Goal: Information Seeking & Learning: Learn about a topic

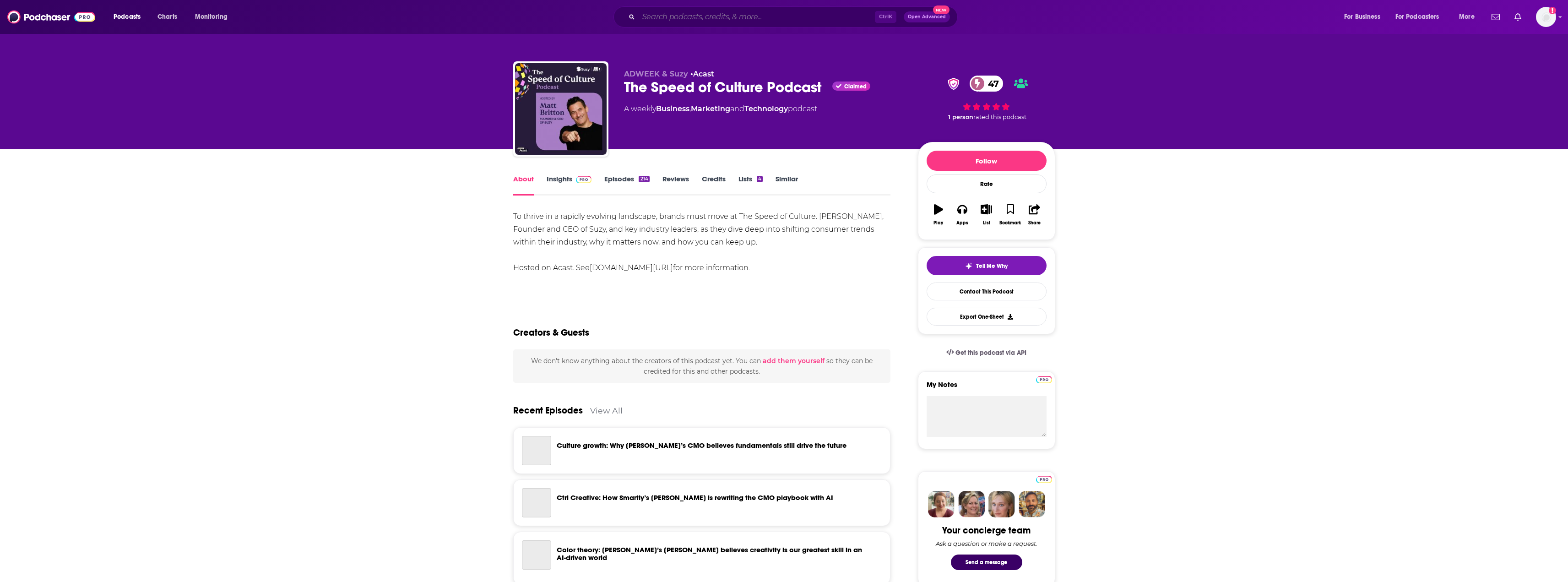
click at [671, 14] on input "Search podcasts, credits, & more..." at bounding box center [756, 16] width 236 height 14
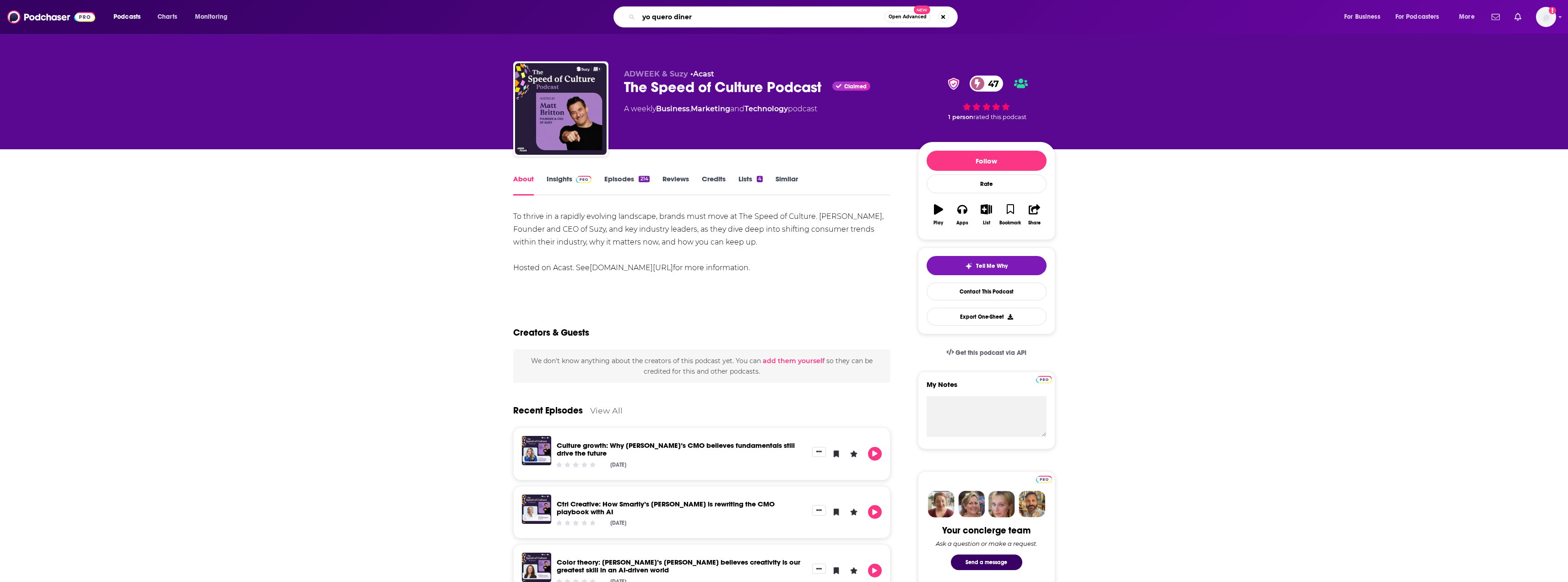
type input "yo quero dinero"
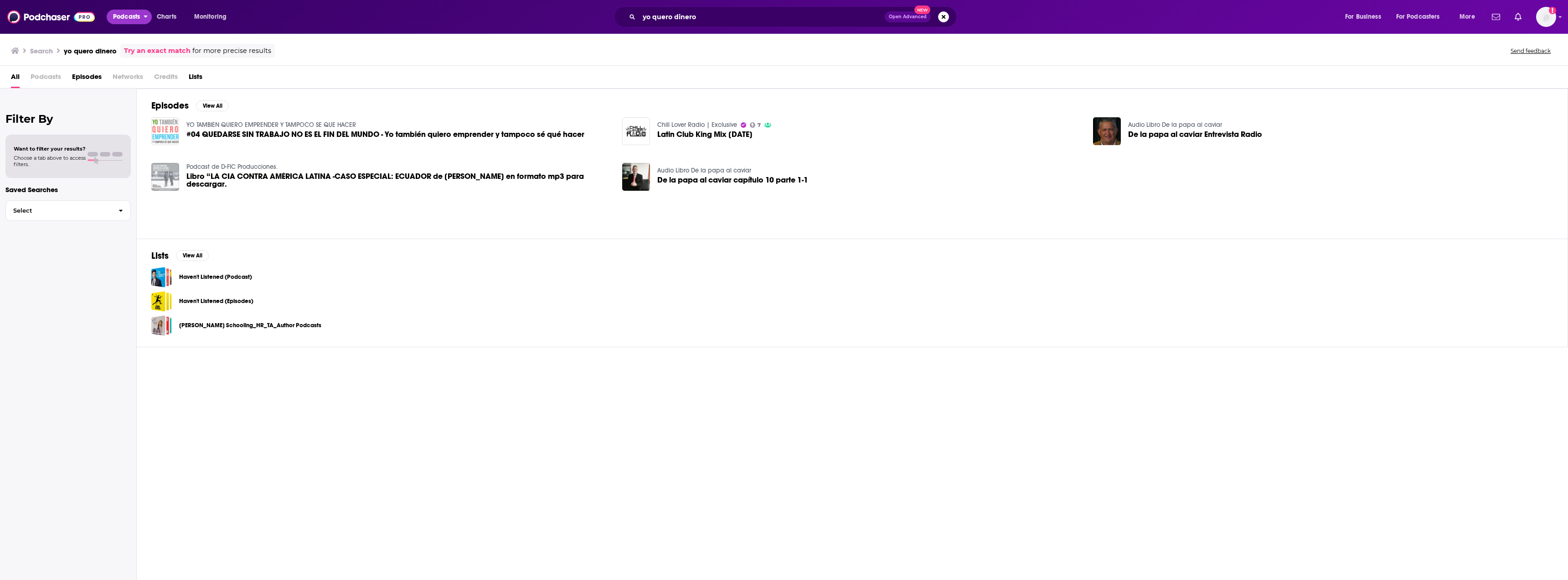
click at [123, 14] on span "Podcasts" at bounding box center [127, 16] width 27 height 13
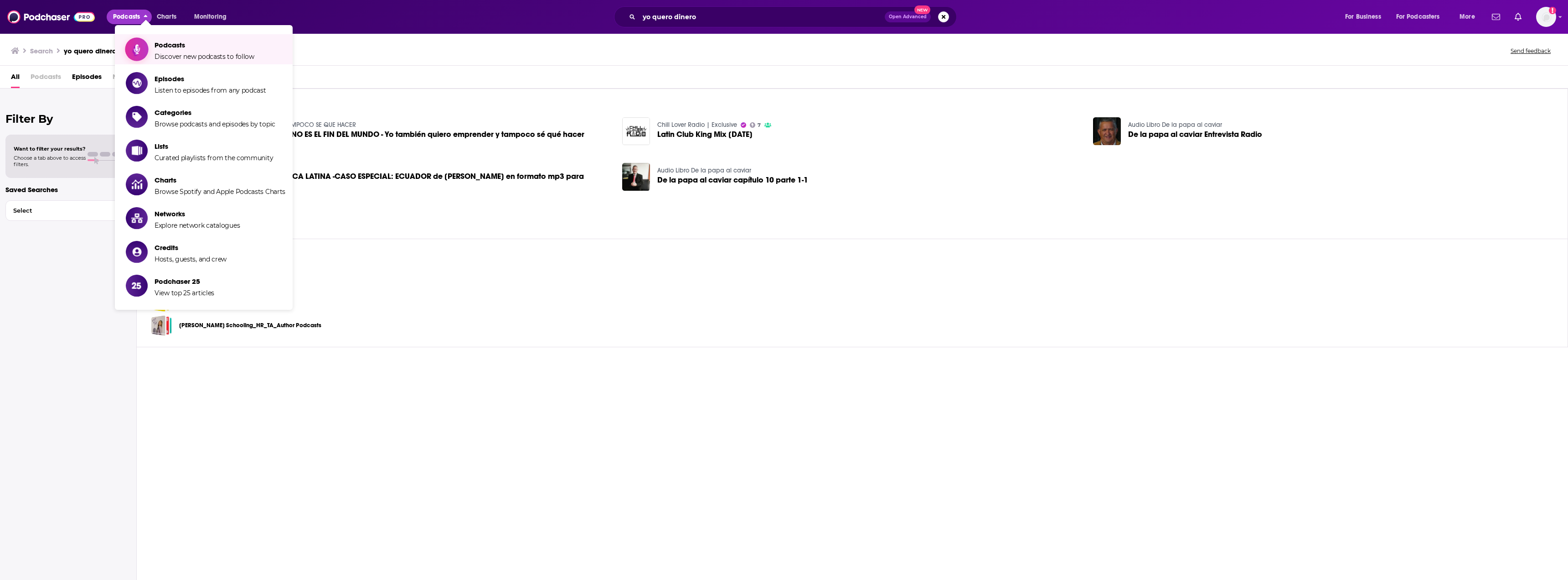
click at [169, 46] on span "Podcasts" at bounding box center [205, 45] width 100 height 8
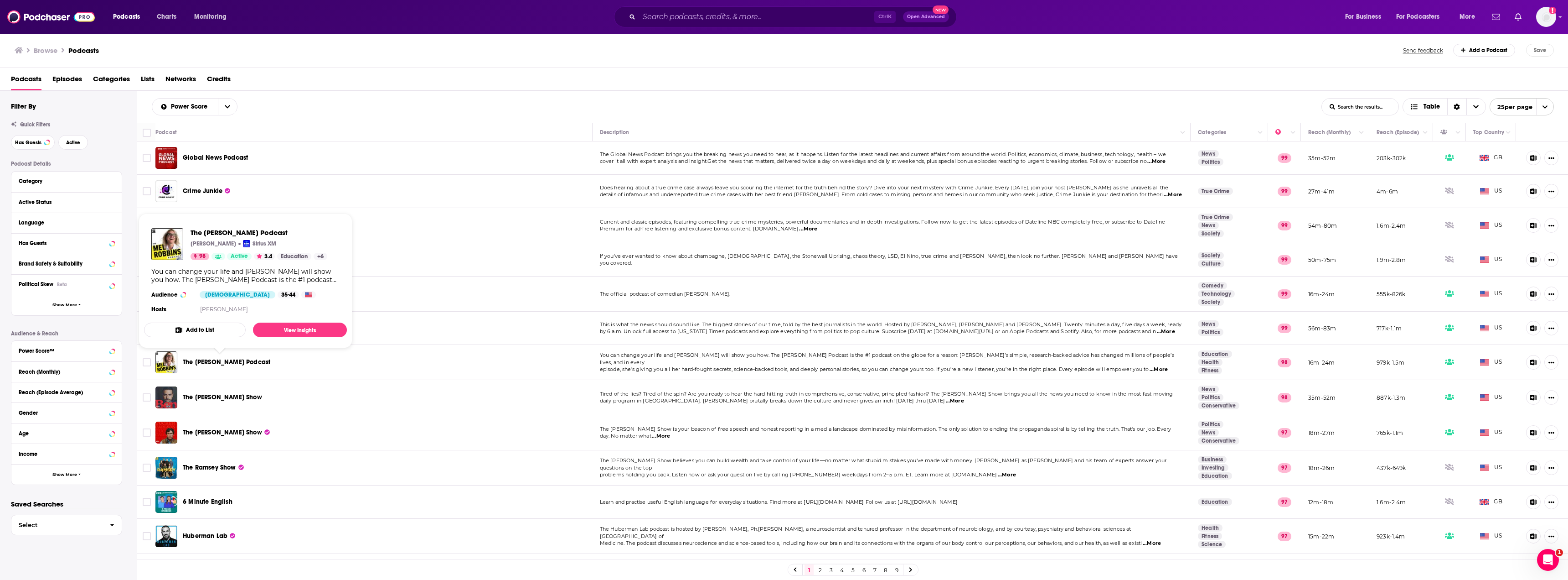
click at [232, 361] on span "The [PERSON_NAME] Podcast" at bounding box center [226, 362] width 87 height 8
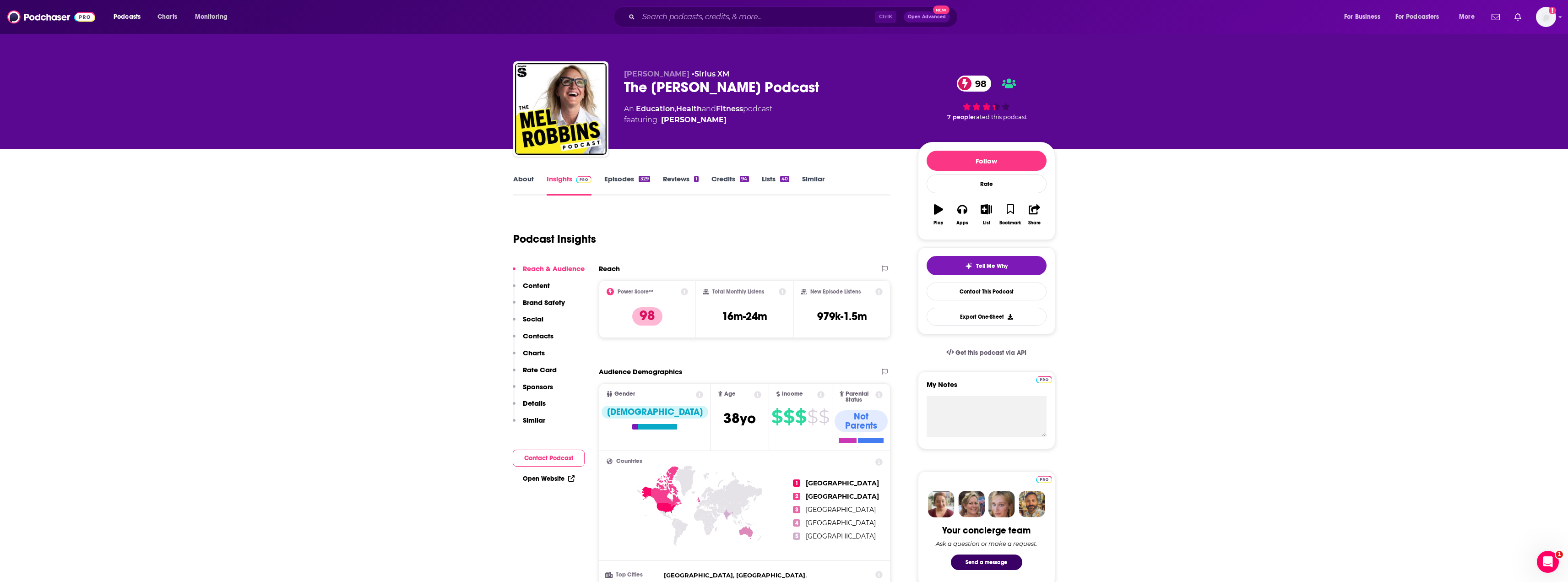
click at [518, 186] on link "About" at bounding box center [524, 184] width 20 height 21
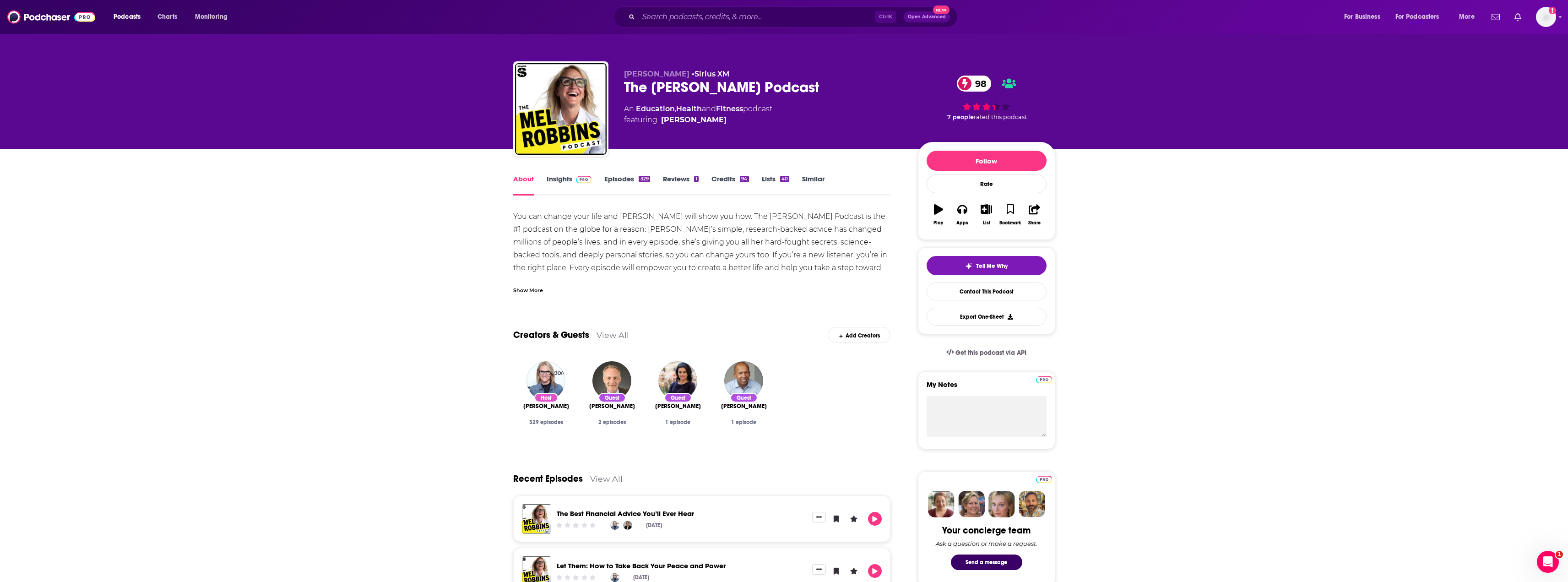
click at [532, 286] on div "Show More" at bounding box center [528, 290] width 30 height 8
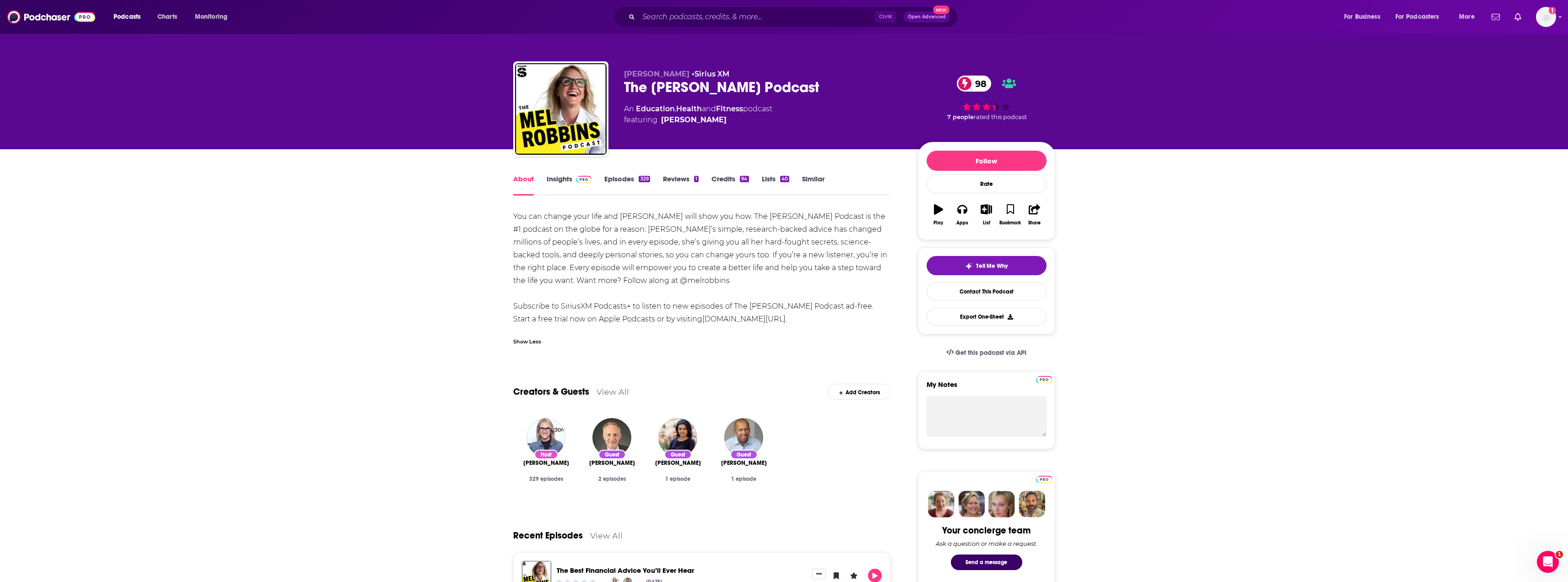
click at [564, 186] on link "Insights" at bounding box center [569, 184] width 45 height 21
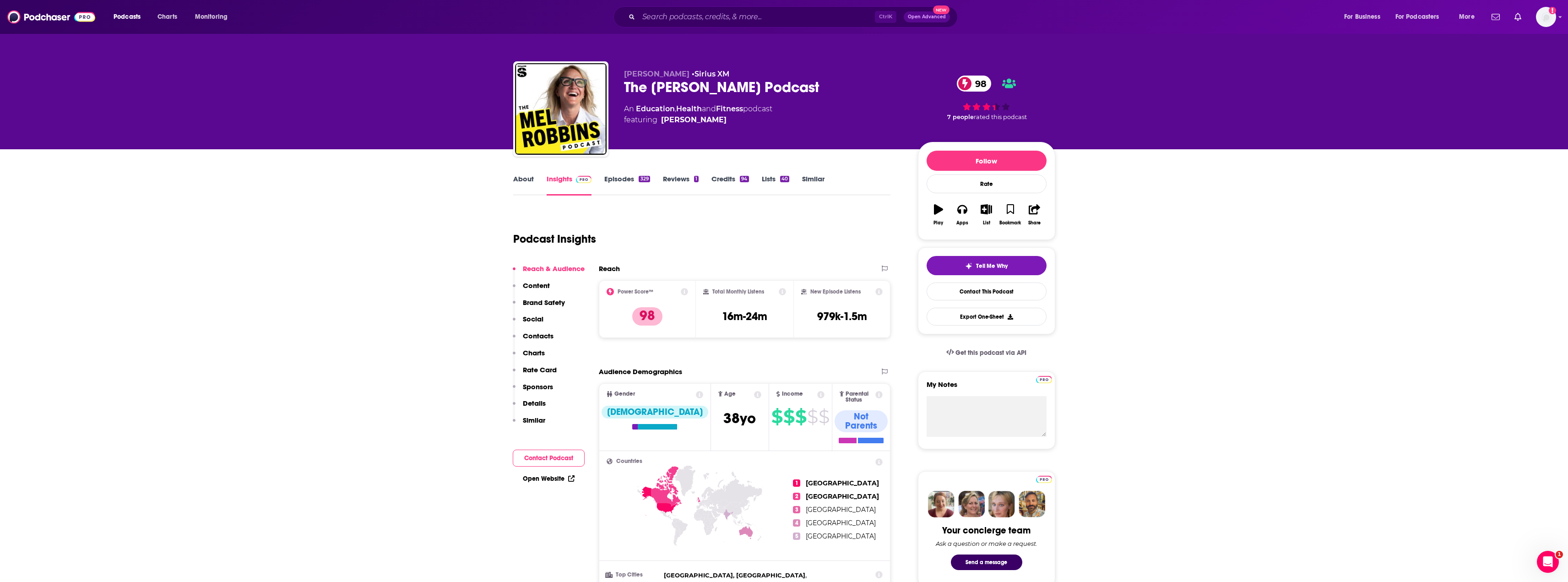
click at [631, 189] on link "Episodes 329" at bounding box center [626, 184] width 45 height 21
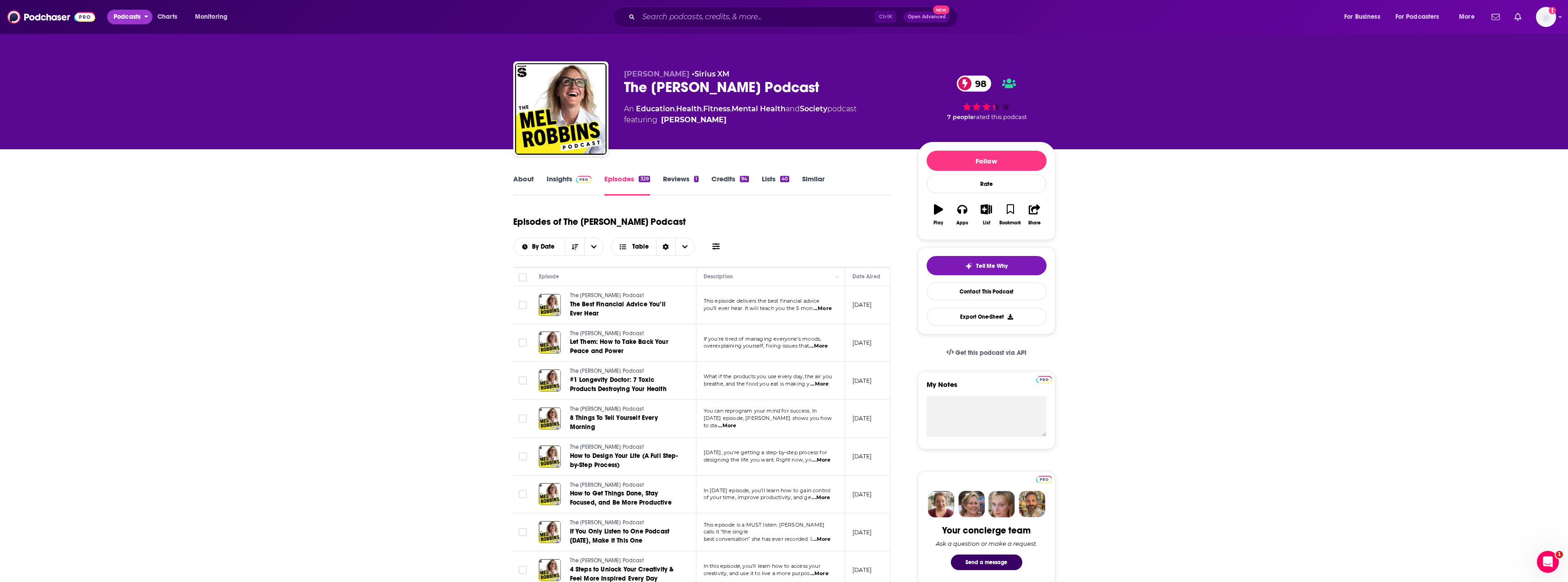
click at [131, 17] on span "Podcasts" at bounding box center [127, 16] width 27 height 13
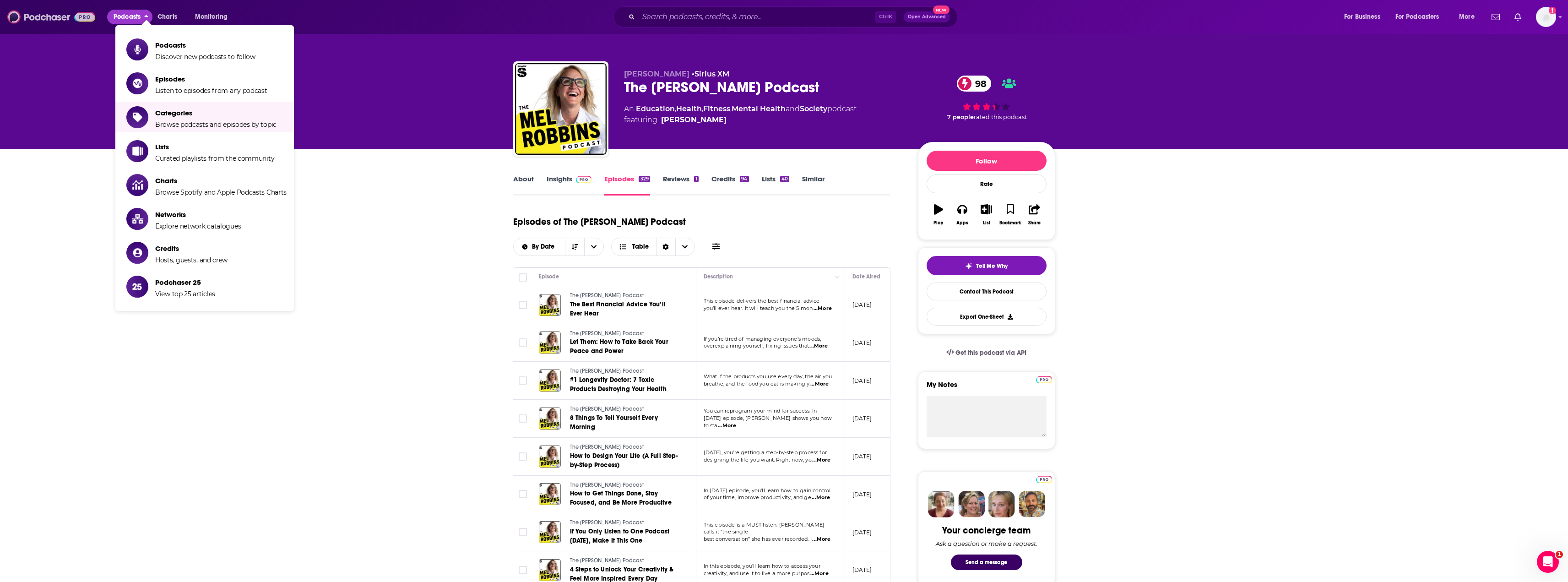
click at [60, 13] on img at bounding box center [51, 17] width 88 height 17
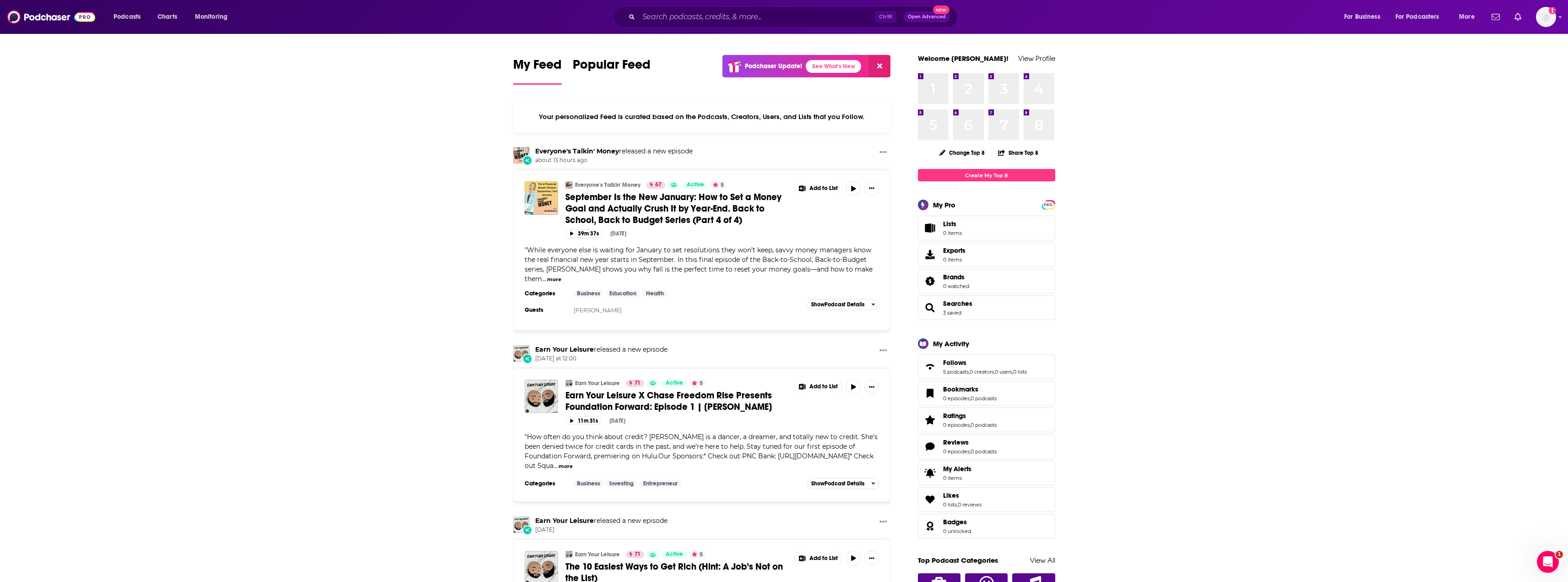
drag, startPoint x: 1142, startPoint y: 561, endPoint x: 1095, endPoint y: 497, distance: 79.4
drag, startPoint x: 1095, startPoint y: 497, endPoint x: 1068, endPoint y: 457, distance: 48.3
